Goal: Information Seeking & Learning: Learn about a topic

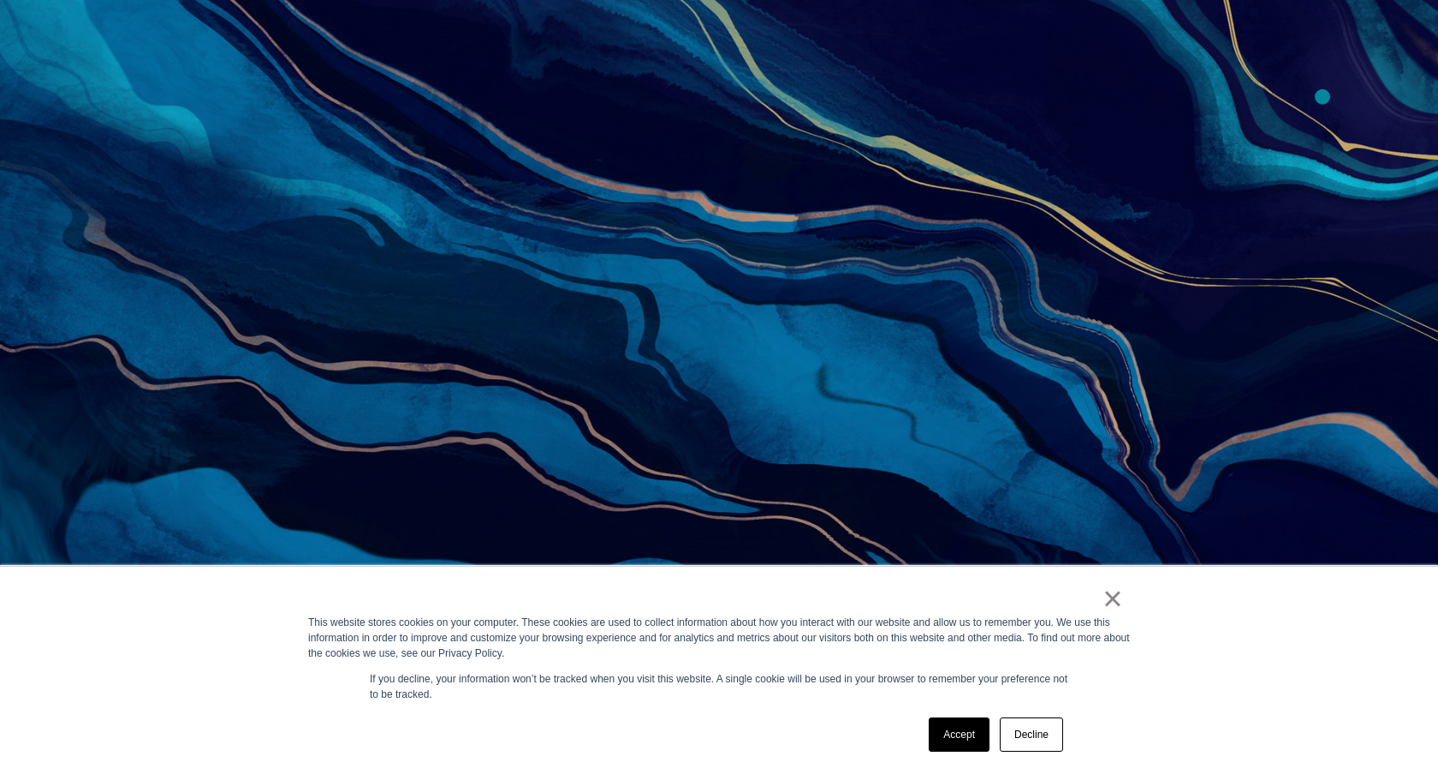
scroll to position [574, 0]
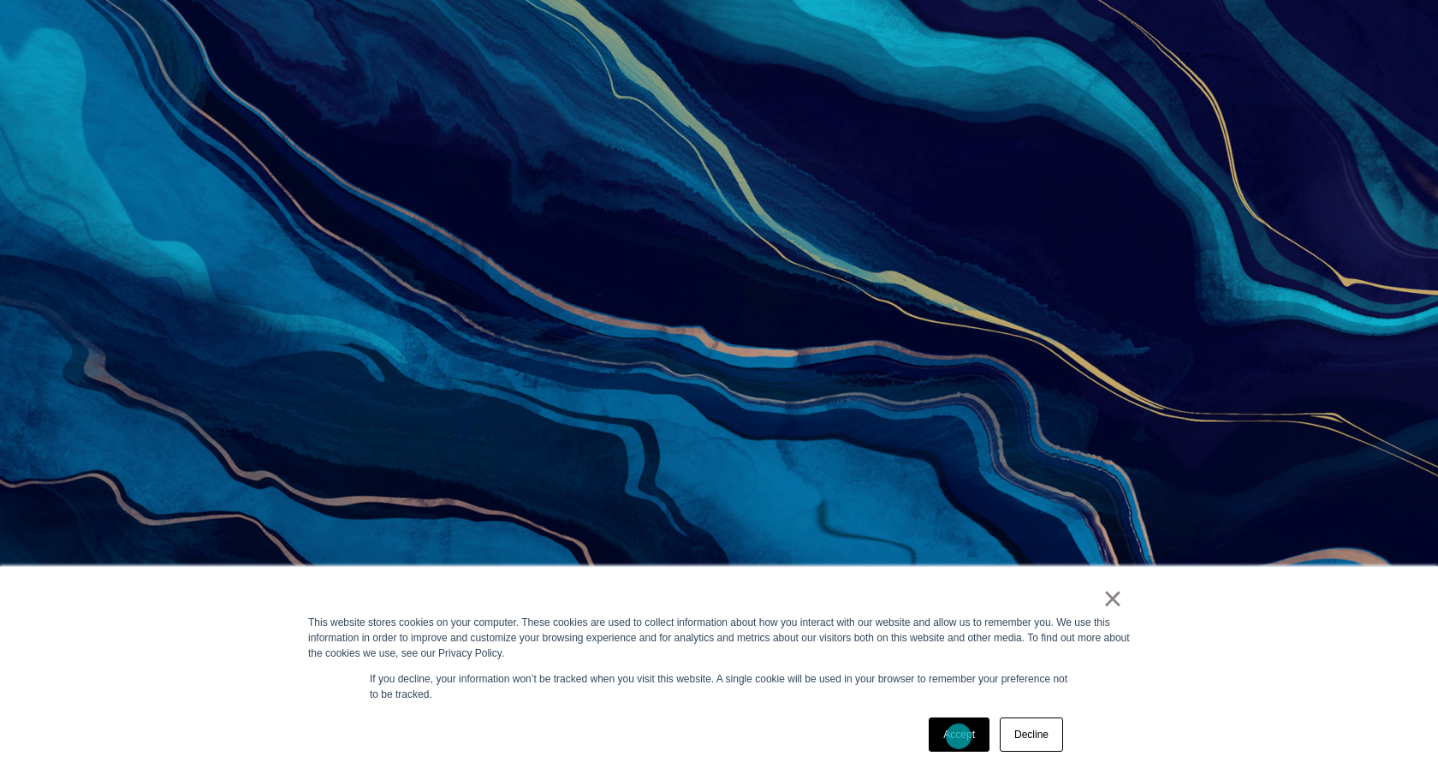
click at [959, 737] on link "Accept" at bounding box center [959, 734] width 61 height 34
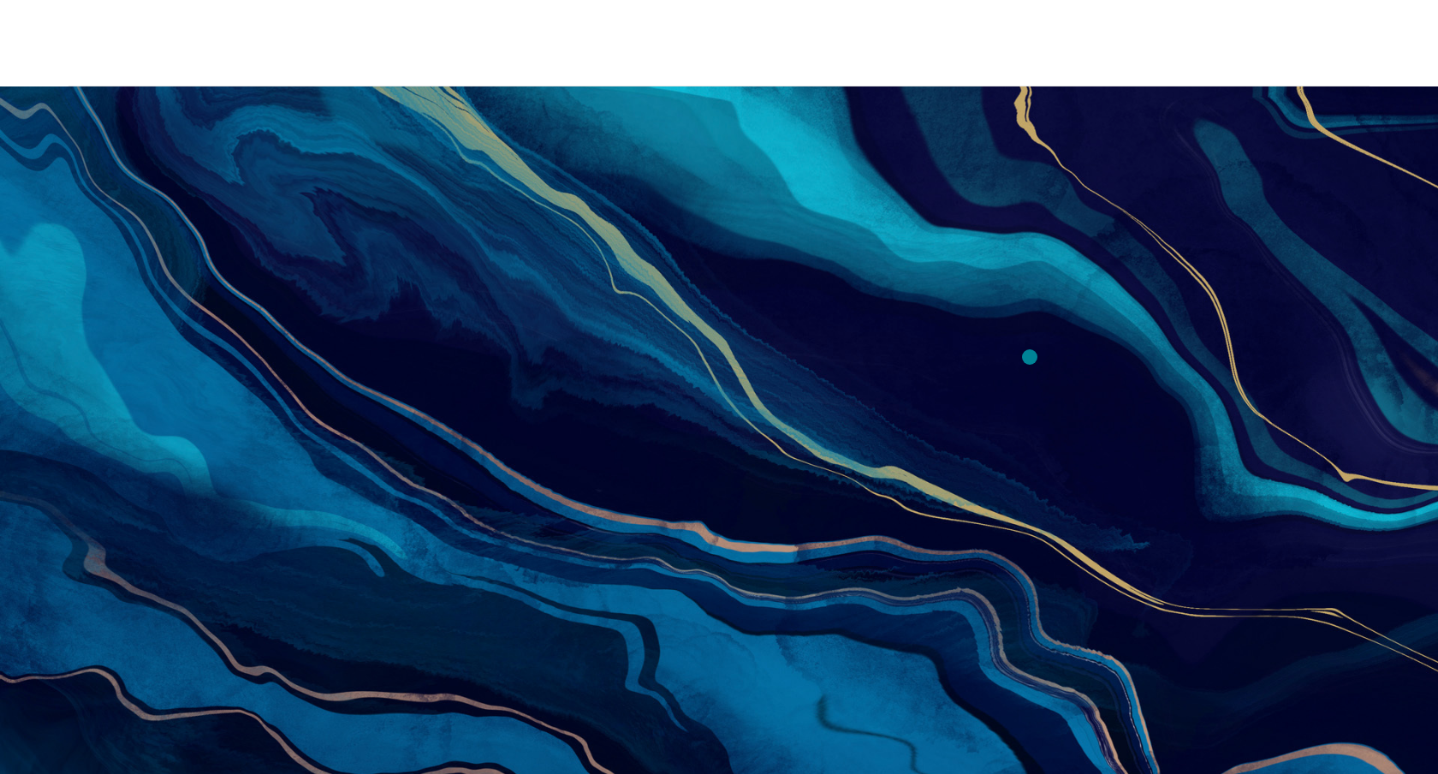
scroll to position [0, 0]
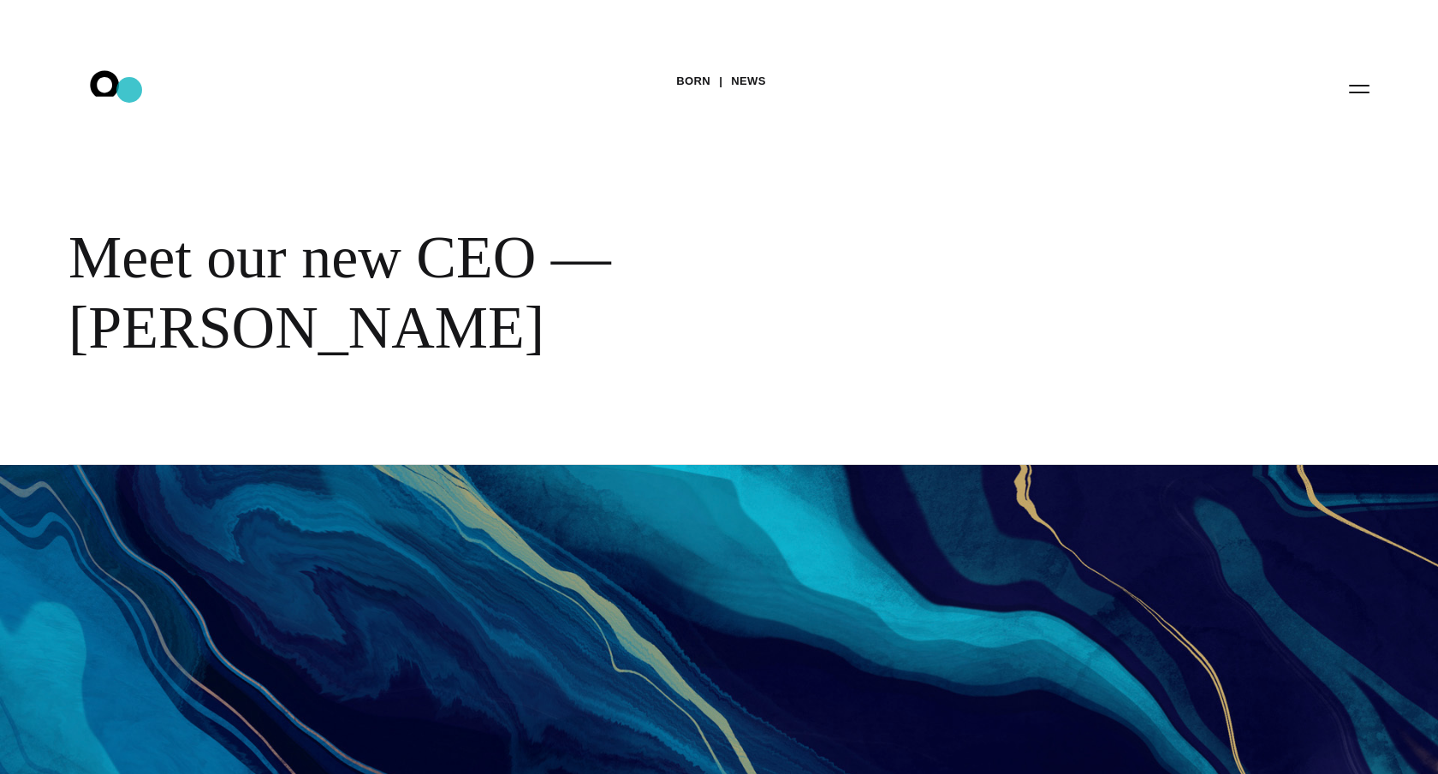
click at [129, 90] on icon ".st0{display:none;} .st1{display:inline;} .st2{font-family:'HelveticaNeue-Mediu…" at bounding box center [117, 88] width 110 height 45
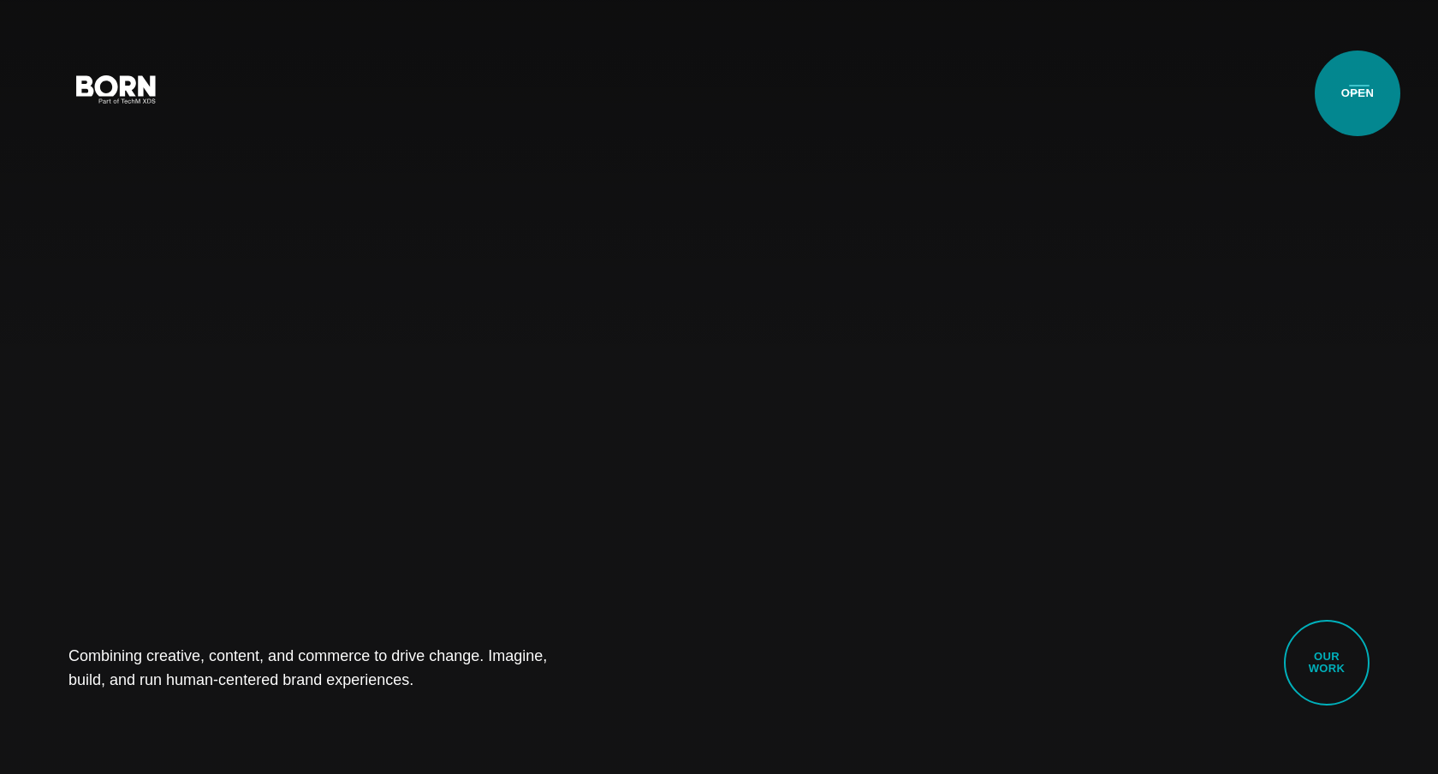
click at [1358, 93] on button "Primary Menu" at bounding box center [1359, 88] width 41 height 36
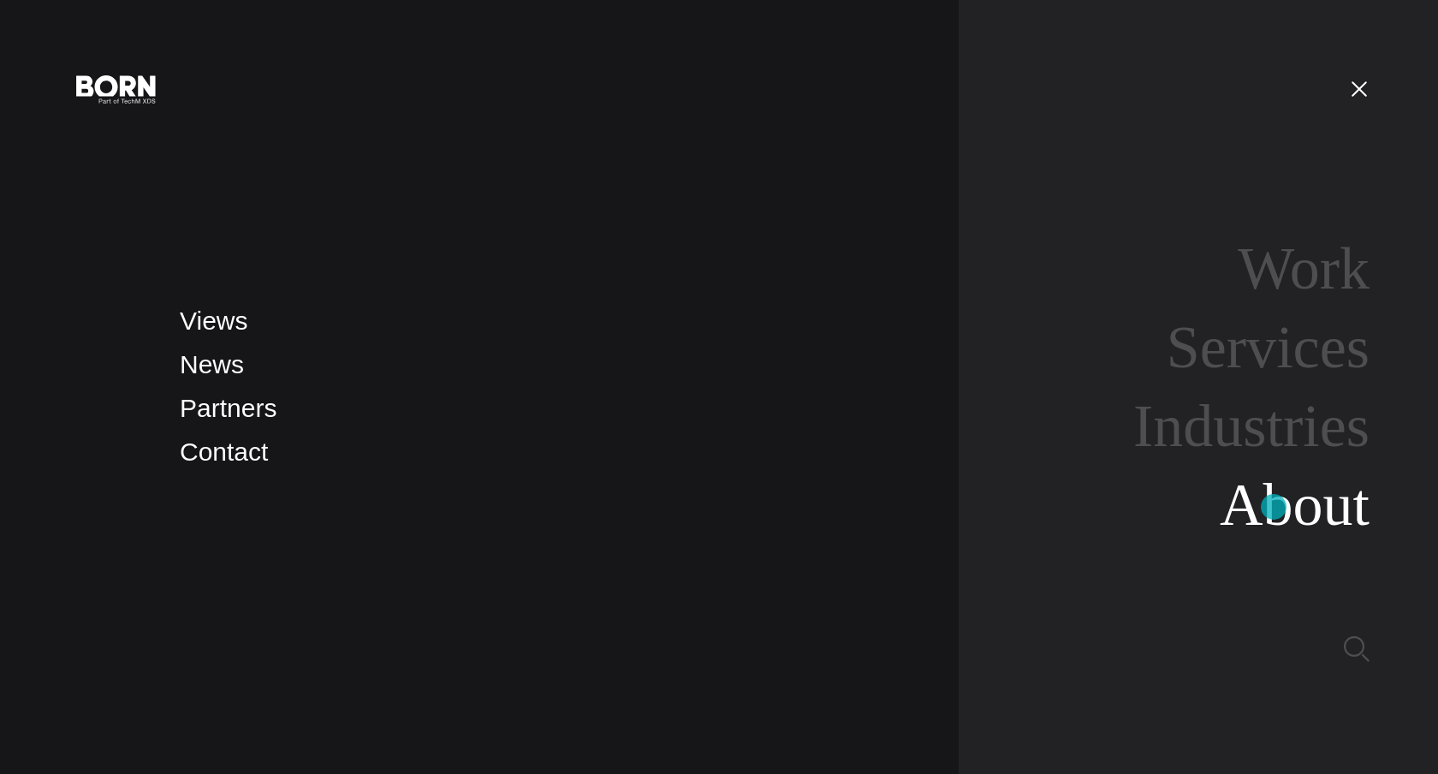
click at [1274, 507] on link "About" at bounding box center [1295, 505] width 150 height 66
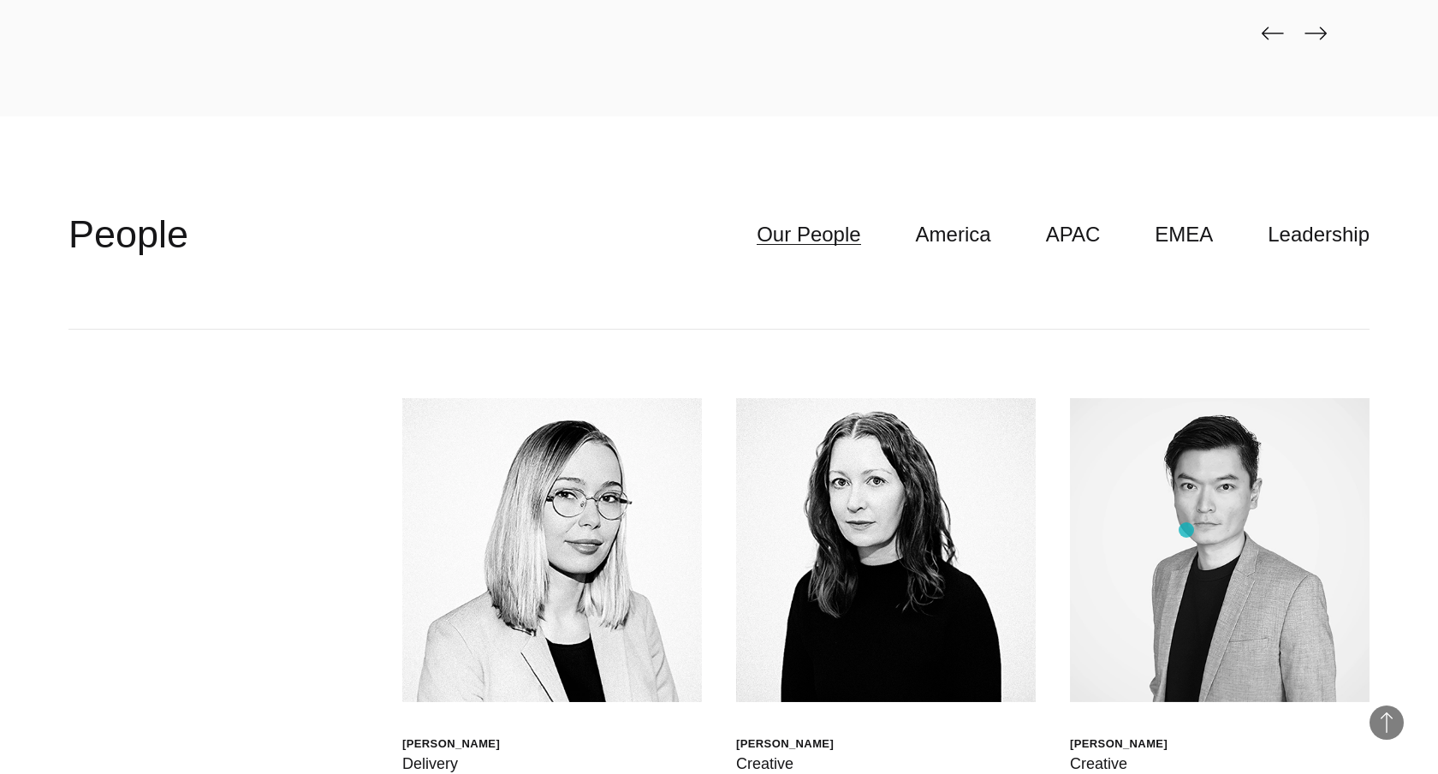
scroll to position [4870, 0]
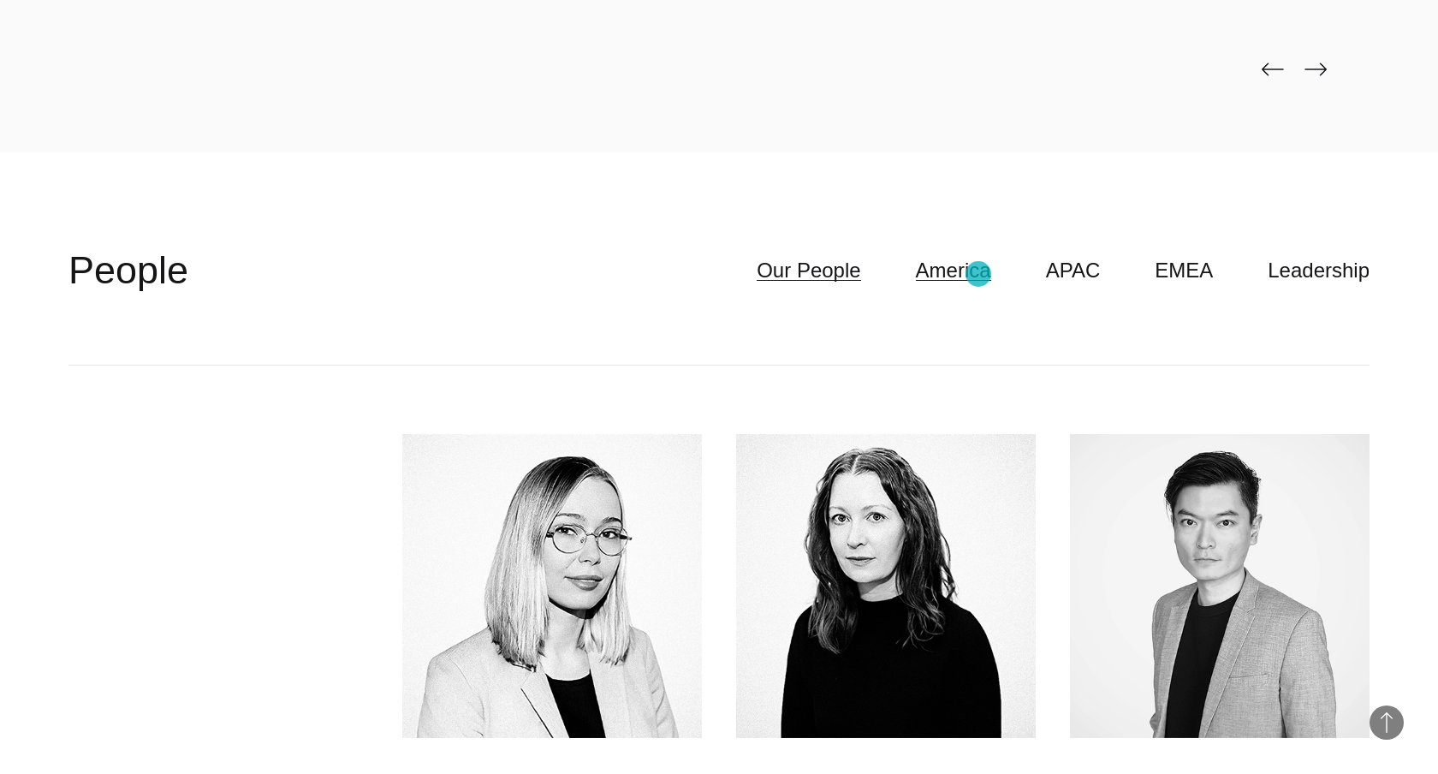
click at [979, 274] on link "America" at bounding box center [953, 270] width 75 height 33
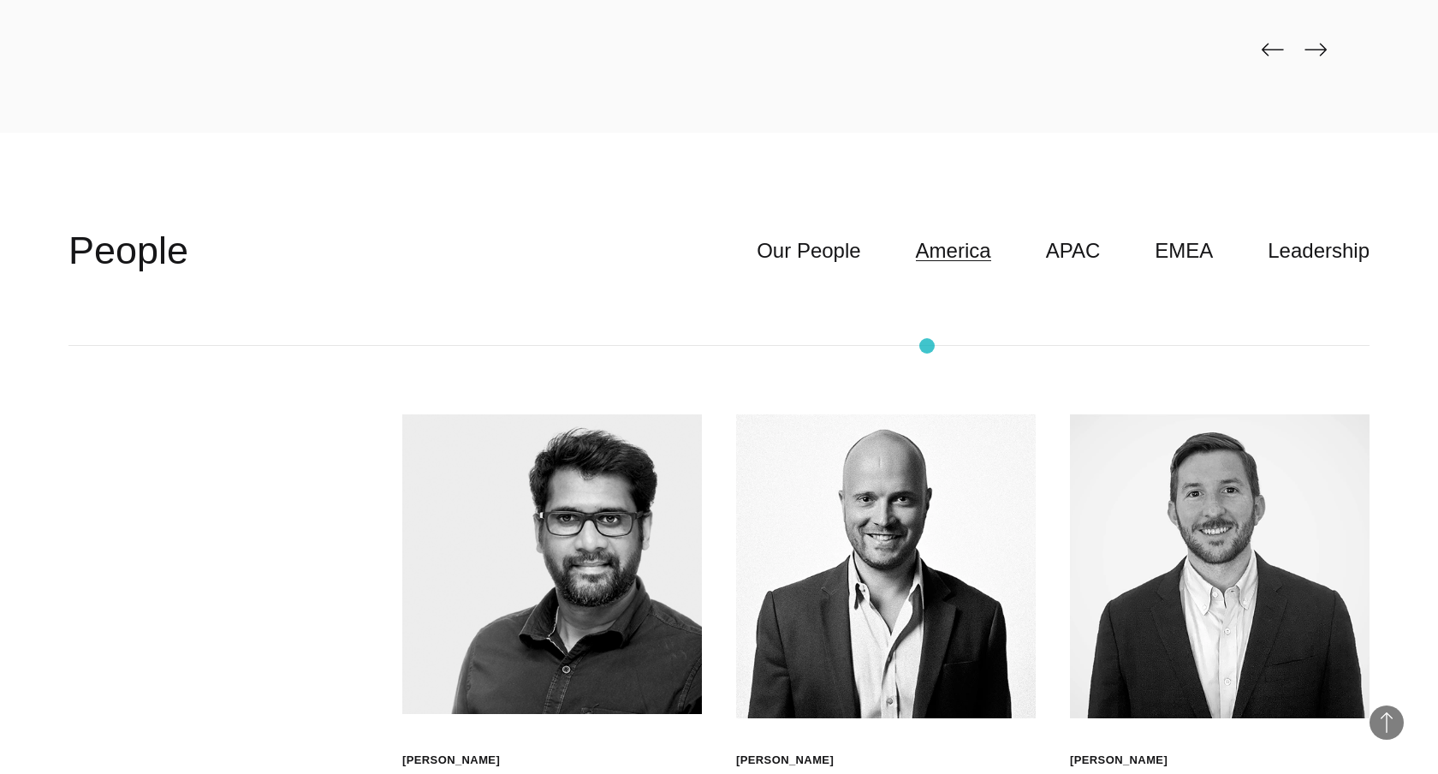
scroll to position [4764, 0]
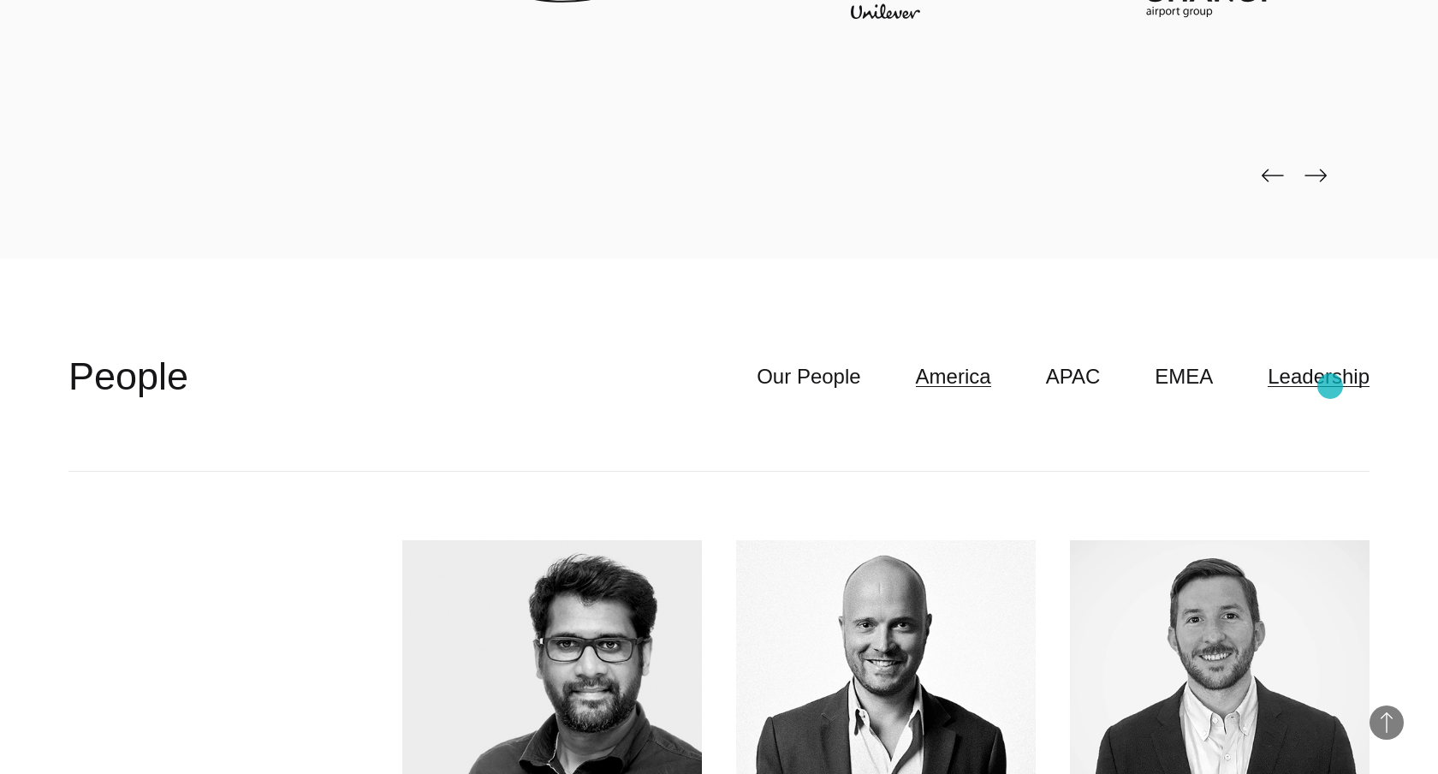
click at [1330, 386] on link "Leadership" at bounding box center [1319, 376] width 102 height 33
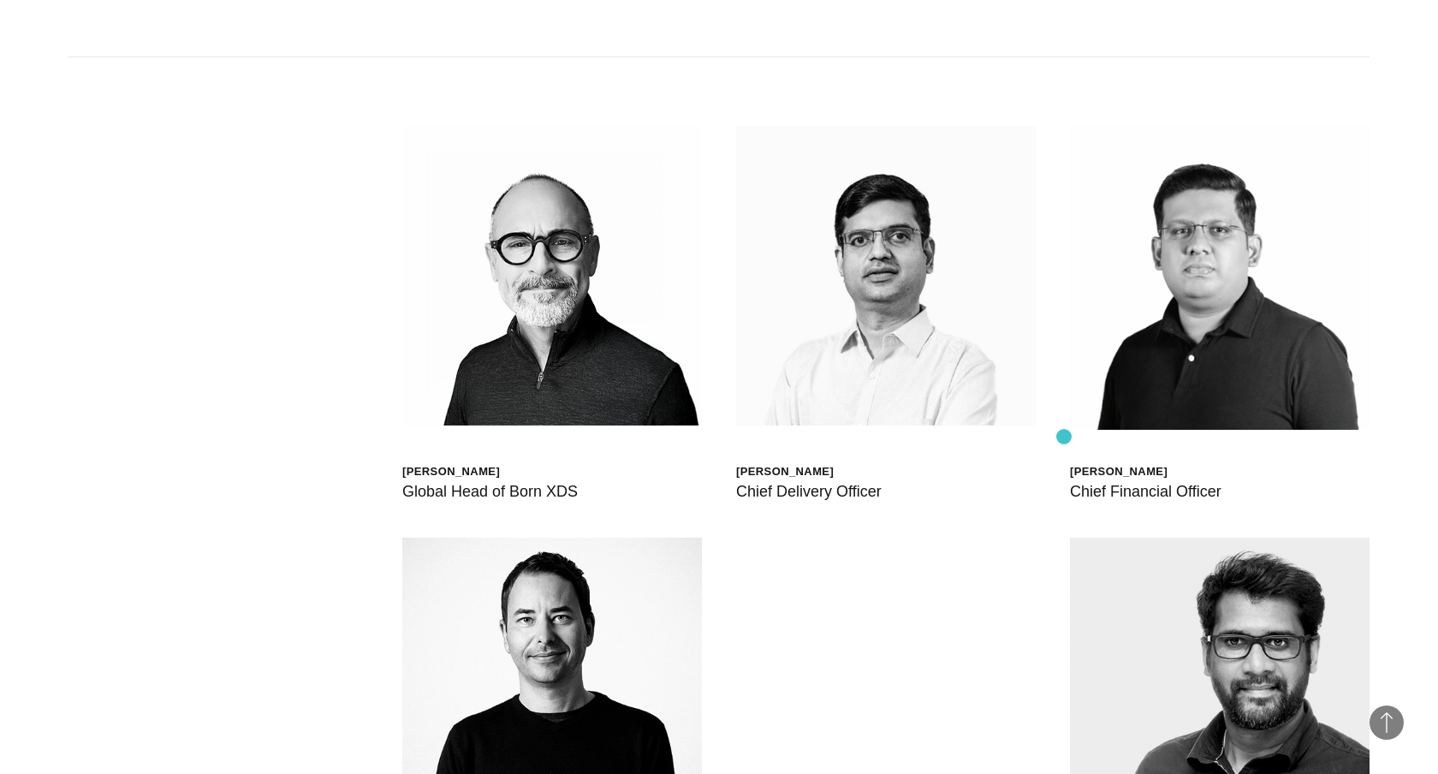
scroll to position [5149, 0]
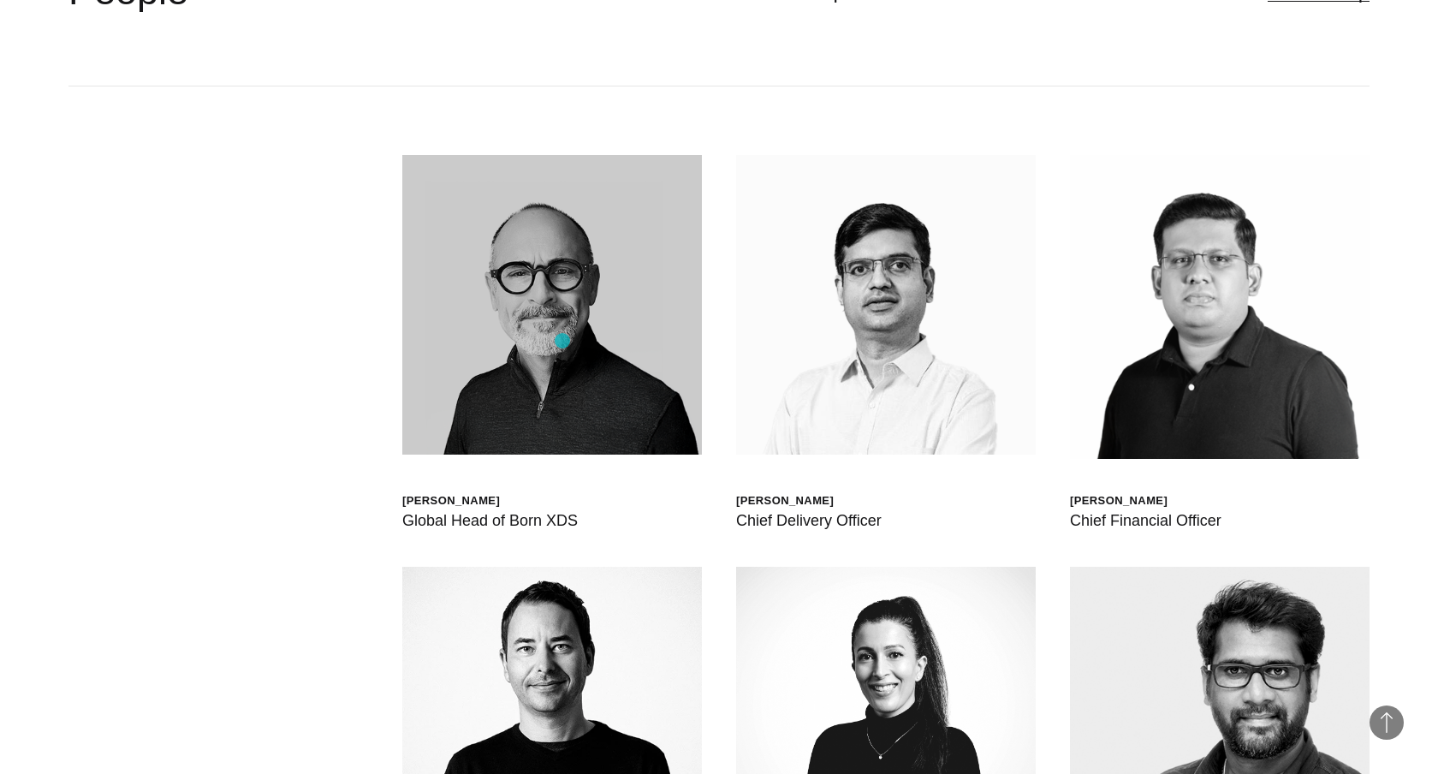
click at [562, 341] on img at bounding box center [552, 305] width 300 height 300
click at [580, 332] on img at bounding box center [552, 305] width 300 height 300
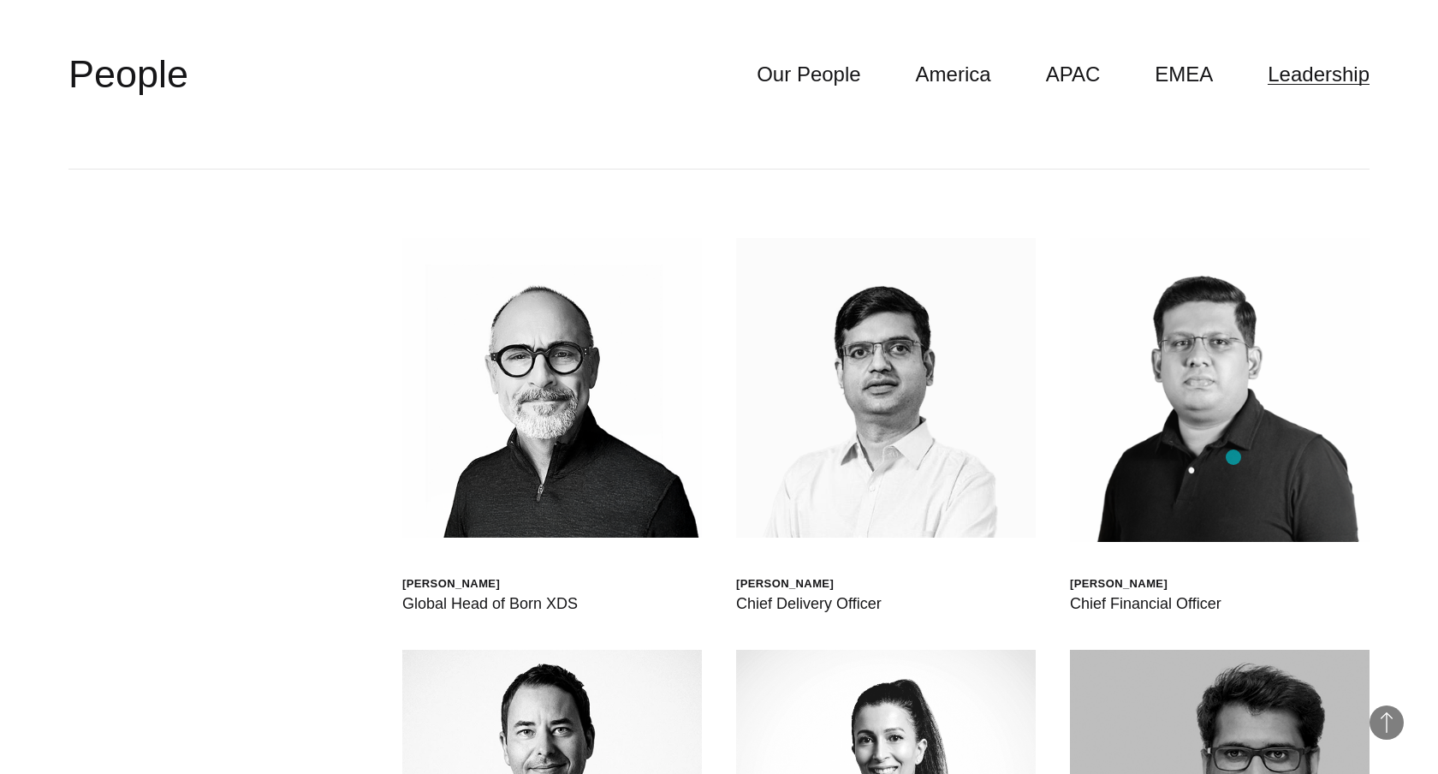
scroll to position [4988, 0]
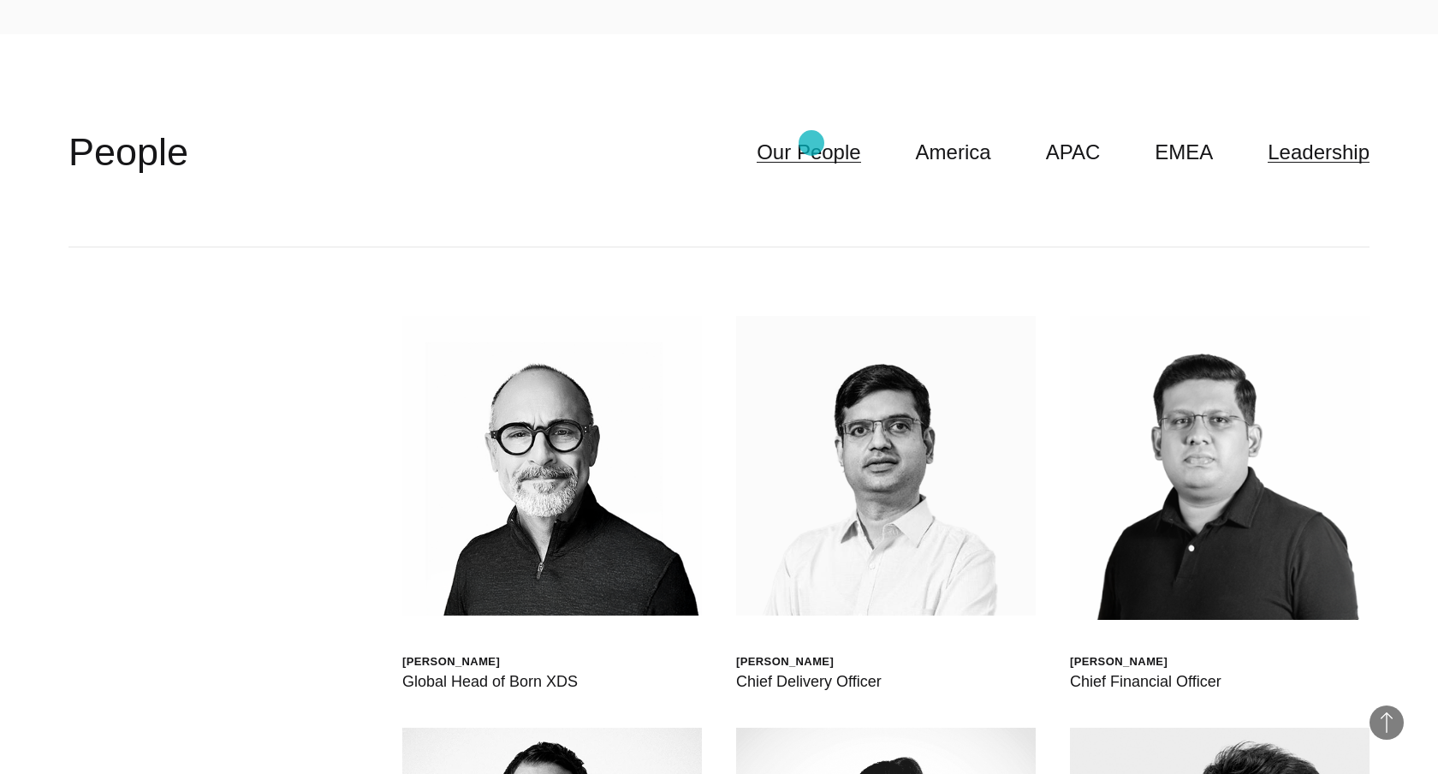
click at [812, 143] on link "Our People" at bounding box center [809, 152] width 104 height 33
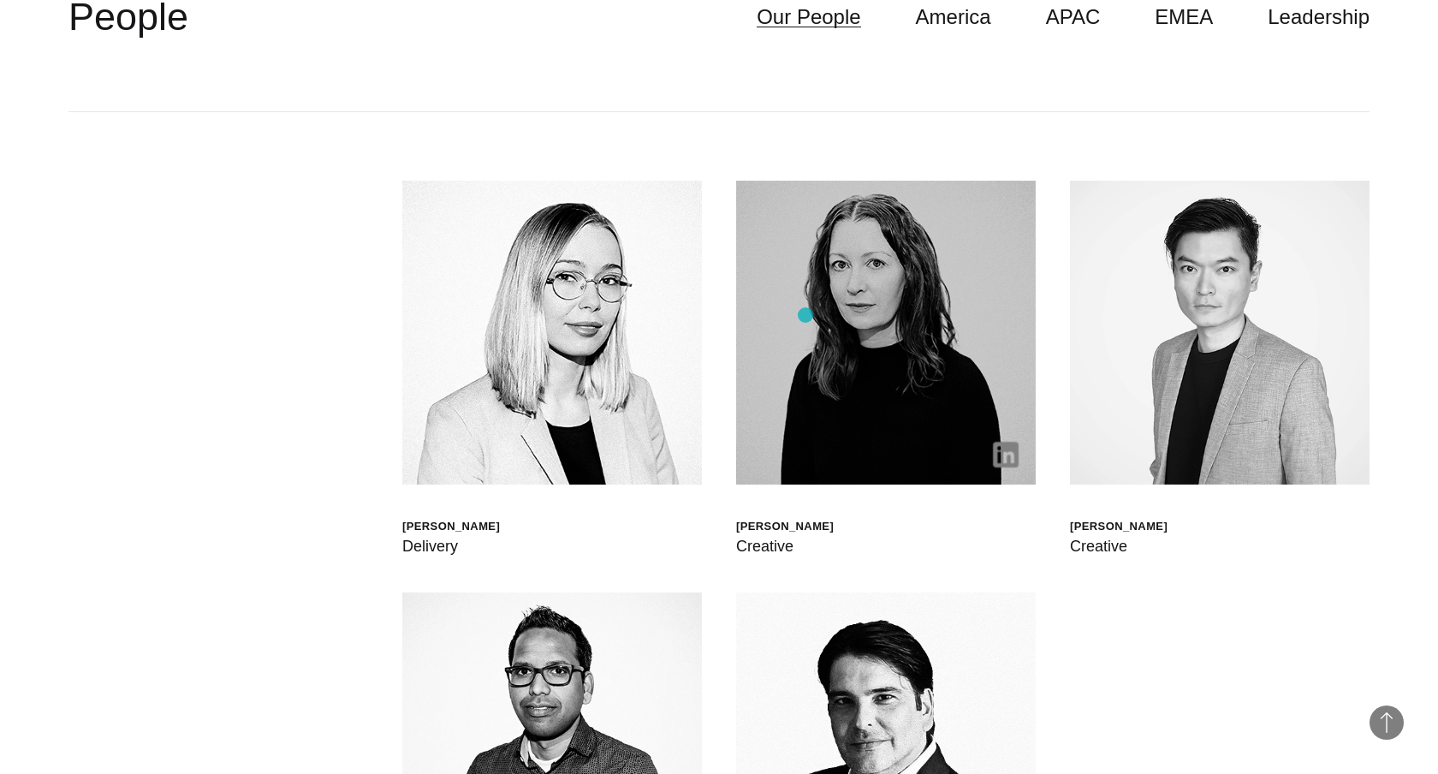
scroll to position [5642, 0]
